Goal: Task Accomplishment & Management: Manage account settings

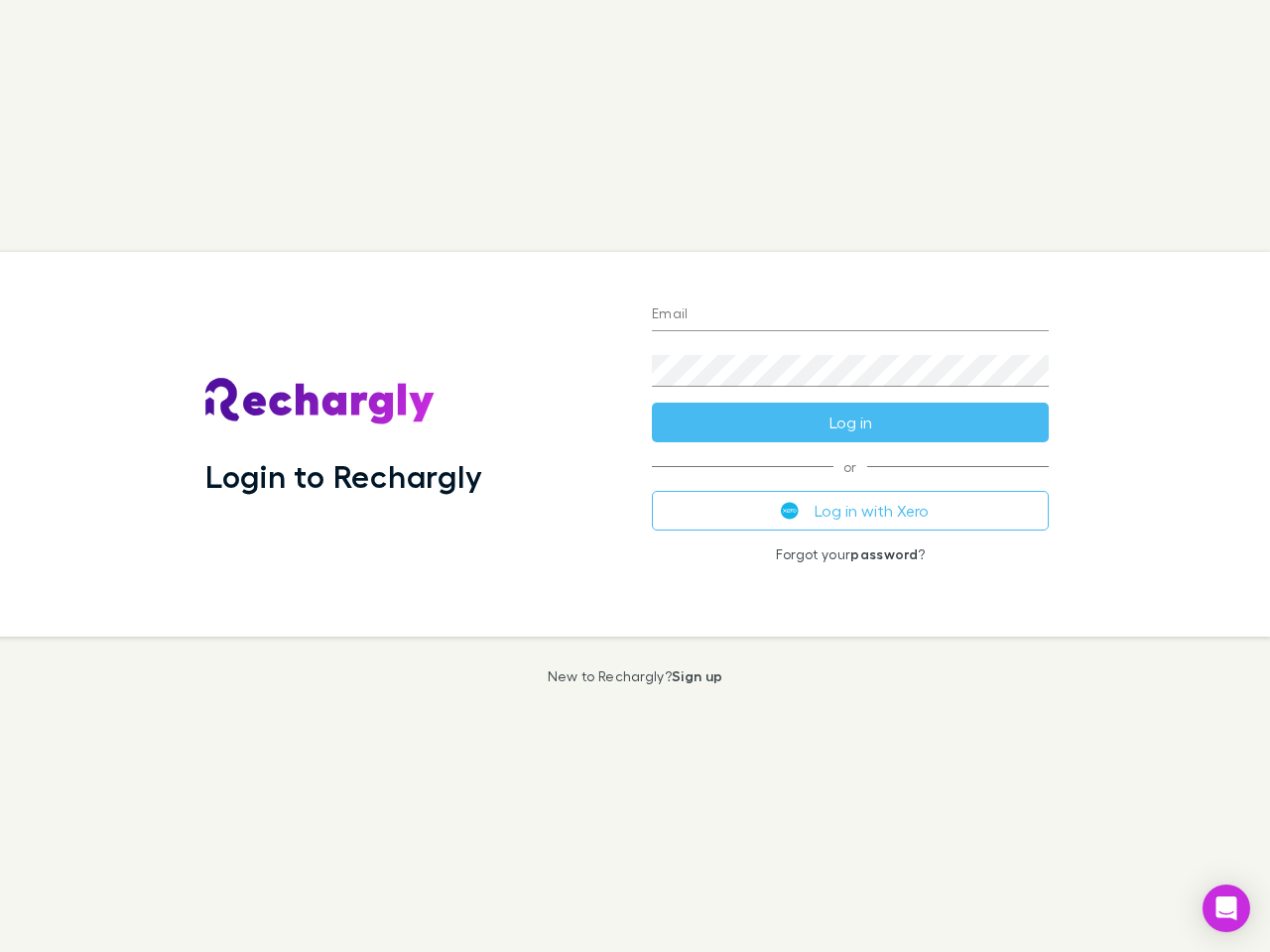
click at [635, 476] on div "Login to Rechargly" at bounding box center [413, 445] width 447 height 385
click at [850, 315] on input "Email" at bounding box center [850, 316] width 397 height 32
click at [850, 423] on form "Email Password Log in" at bounding box center [850, 363] width 397 height 159
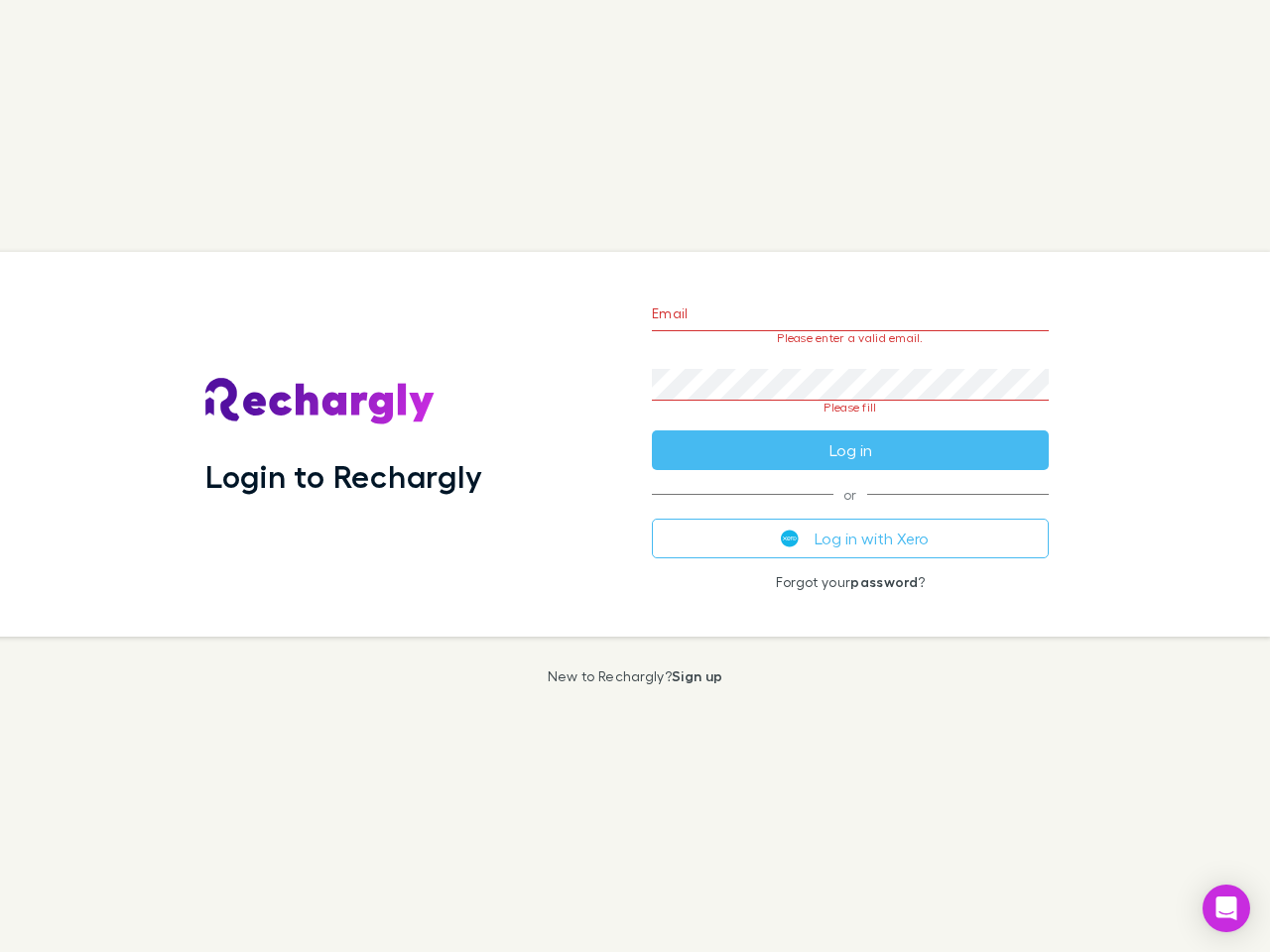
click at [850, 510] on div "Email Please enter a valid email. Password Please fill Log in or Log in with Xe…" at bounding box center [850, 445] width 429 height 385
click at [1226, 908] on icon "Open Intercom Messenger" at bounding box center [1226, 909] width 21 height 24
